Goal: Task Accomplishment & Management: Manage account settings

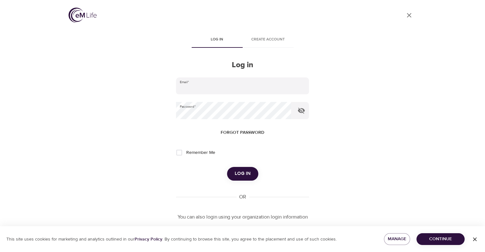
type input "[PERSON_NAME][EMAIL_ADDRESS][PERSON_NAME][DOMAIN_NAME]"
click at [247, 176] on span "Log in" at bounding box center [243, 174] width 16 height 8
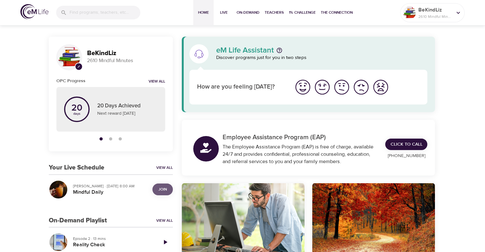
click at [165, 190] on span "Join" at bounding box center [163, 189] width 8 height 7
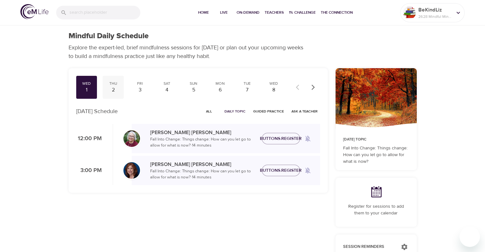
click at [118, 89] on div "2" at bounding box center [113, 89] width 16 height 7
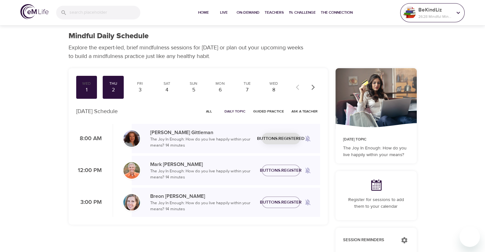
click at [431, 10] on p "BeKindLiz" at bounding box center [435, 10] width 34 height 8
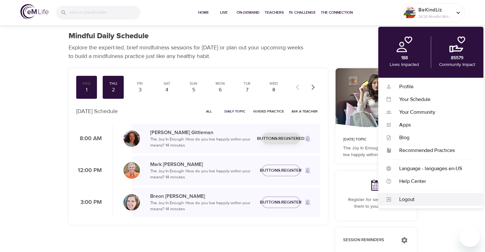
click at [423, 202] on div "Logout" at bounding box center [434, 199] width 84 height 7
